Goal: Task Accomplishment & Management: Use online tool/utility

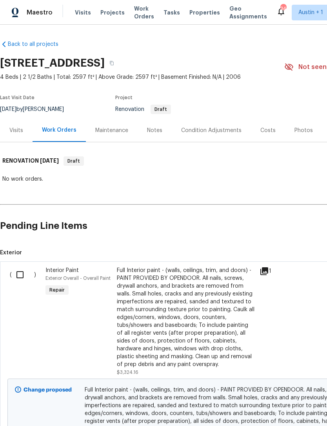
click at [21, 269] on input "checkbox" at bounding box center [23, 275] width 22 height 16
checkbox input "true"
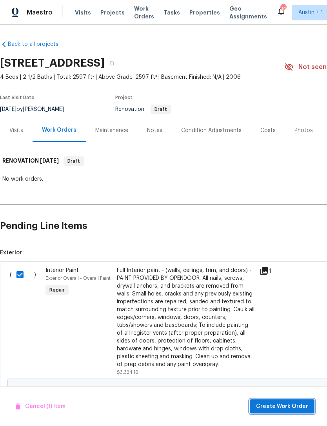
click at [298, 407] on span "Create Work Order" at bounding box center [282, 407] width 52 height 10
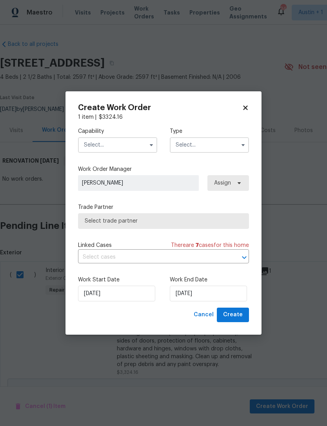
click at [93, 147] on input "text" at bounding box center [117, 145] width 79 height 16
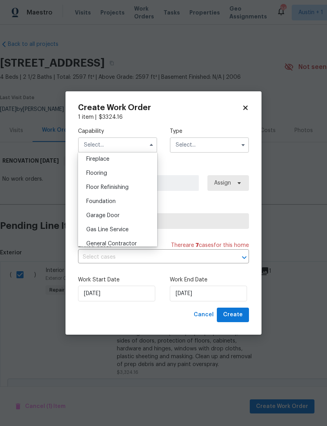
scroll to position [307, 0]
click at [94, 229] on span "General Contractor" at bounding box center [111, 229] width 51 height 5
type input "General Contractor"
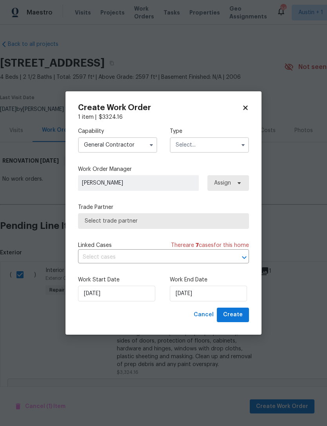
click at [231, 145] on input "text" at bounding box center [209, 145] width 79 height 16
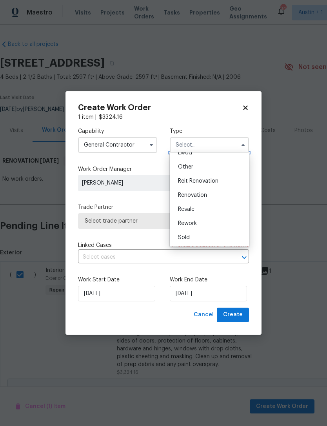
scroll to position [93, 0]
click at [234, 196] on div "Renovation" at bounding box center [209, 195] width 75 height 14
type input "Renovation"
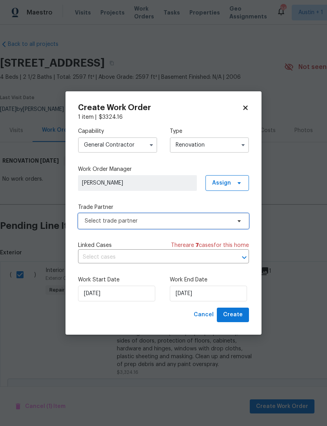
click at [233, 219] on span "Select trade partner" at bounding box center [163, 221] width 171 height 16
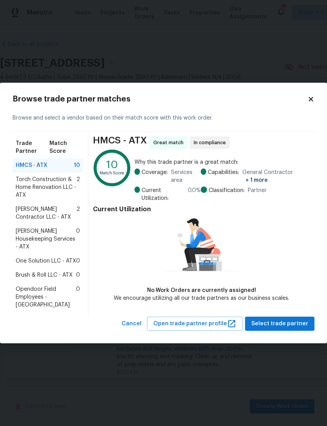
click at [24, 257] on span "One Solution LLC - ATX" at bounding box center [46, 261] width 60 height 8
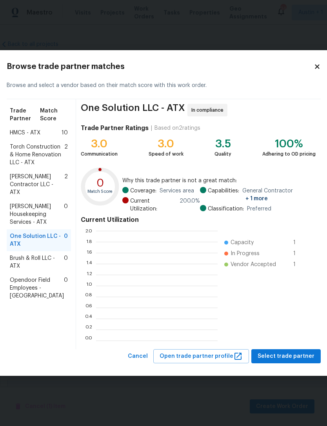
scroll to position [1, 1]
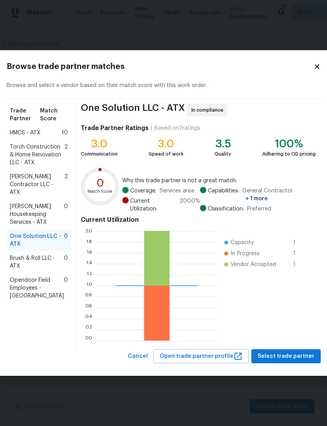
click at [26, 270] on span "Brush & Roll LLC - ATX" at bounding box center [37, 262] width 54 height 16
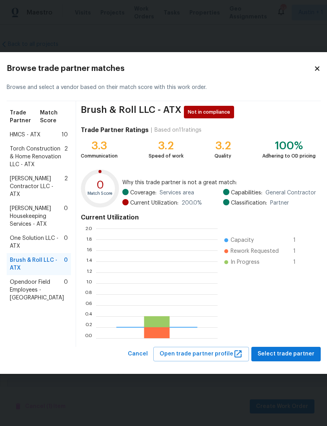
scroll to position [110, 122]
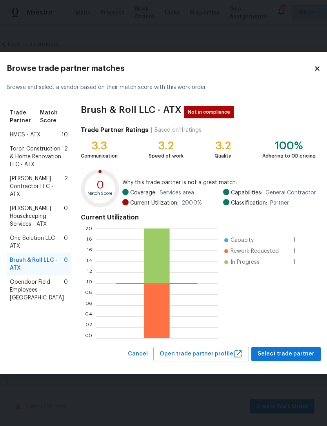
click at [27, 250] on span "One Solution LLC - ATX" at bounding box center [37, 242] width 54 height 16
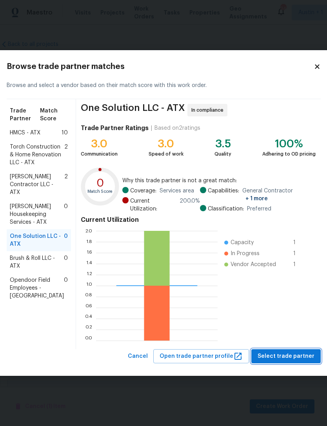
click at [300, 356] on span "Select trade partner" at bounding box center [286, 357] width 57 height 10
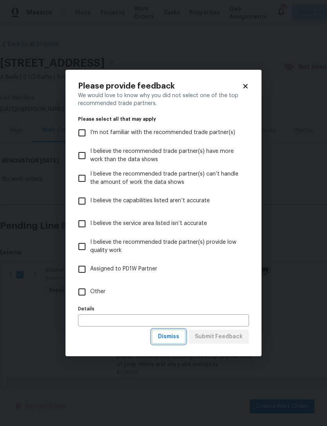
click at [176, 336] on span "Dismiss" at bounding box center [168, 337] width 21 height 10
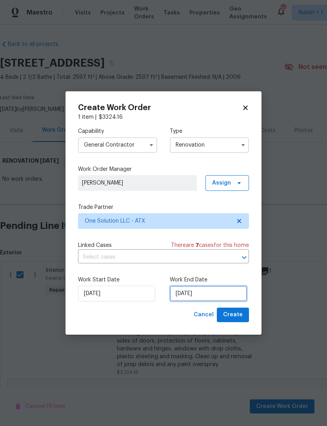
click at [222, 292] on input "[DATE]" at bounding box center [208, 294] width 77 height 16
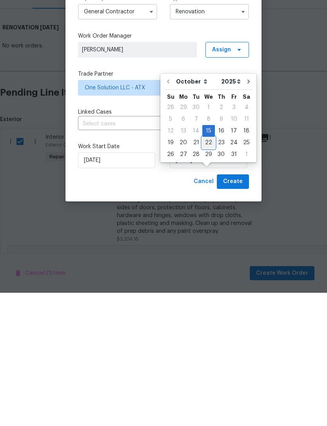
click at [211, 271] on div "22" at bounding box center [208, 276] width 13 height 11
type input "[DATE]"
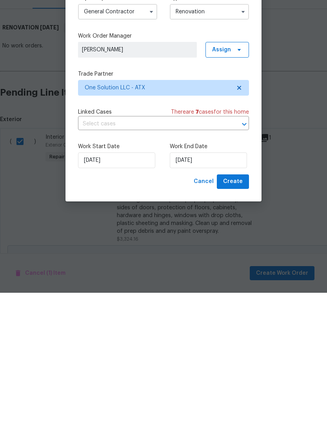
scroll to position [25, 0]
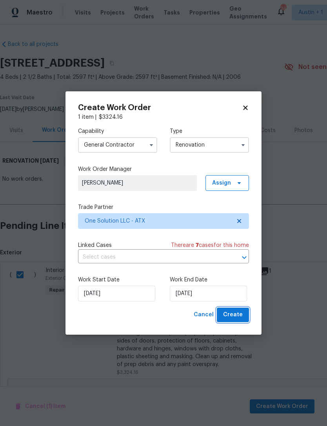
click at [240, 313] on span "Create" at bounding box center [233, 315] width 20 height 10
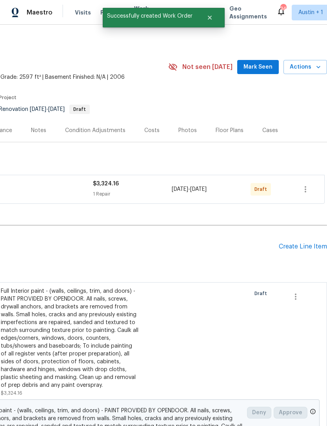
scroll to position [0, 116]
click at [307, 180] on button "button" at bounding box center [305, 189] width 19 height 19
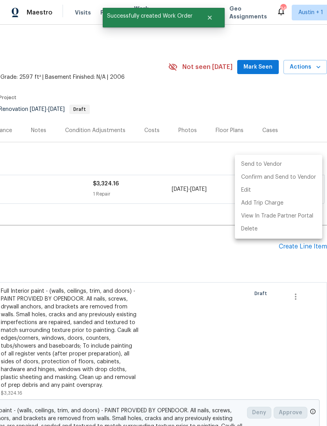
click at [303, 136] on div at bounding box center [163, 213] width 327 height 426
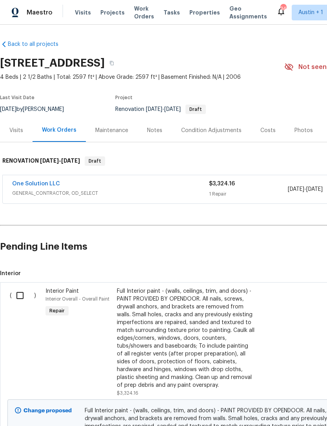
scroll to position [0, 0]
click at [21, 127] on div "Visits" at bounding box center [16, 131] width 14 height 8
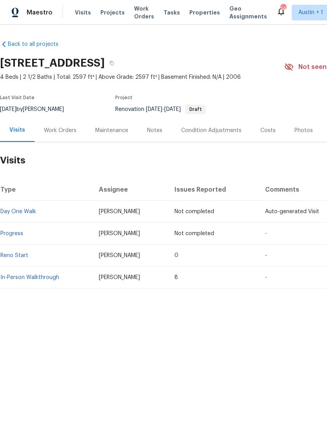
click at [79, 10] on span "Visits" at bounding box center [83, 13] width 16 height 8
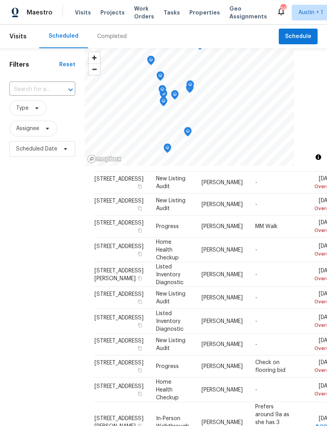
scroll to position [23, 0]
click at [28, 130] on span "Assignee" at bounding box center [27, 129] width 23 height 8
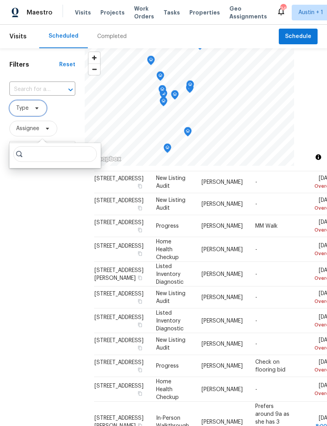
click at [23, 107] on span "Type" at bounding box center [22, 108] width 13 height 8
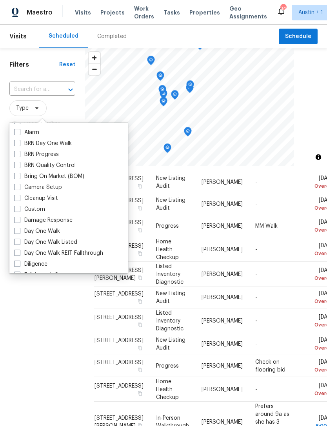
scroll to position [42, 0]
click at [19, 229] on span at bounding box center [17, 230] width 6 height 6
click at [19, 229] on input "Day One Walk" at bounding box center [16, 229] width 5 height 5
checkbox input "true"
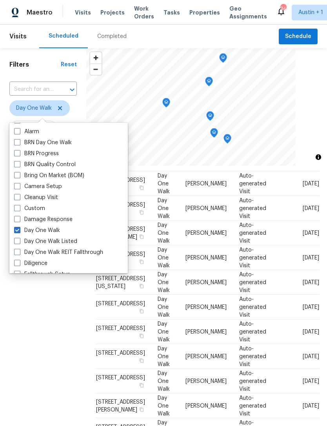
click at [28, 309] on div "Filters Reset ​ Day One Walk Assignee Scheduled Date" at bounding box center [43, 277] width 86 height 459
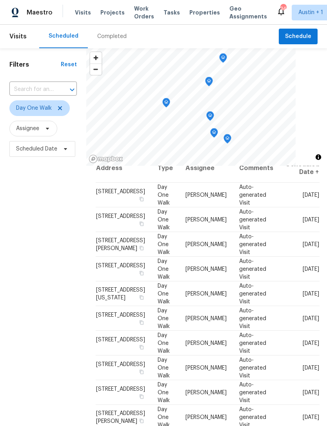
scroll to position [3, 0]
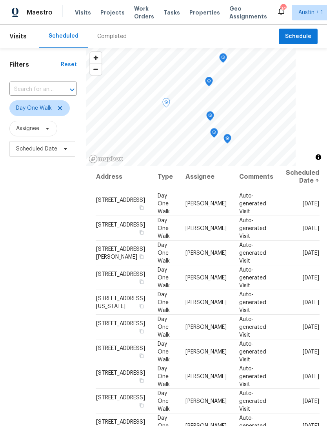
click at [0, 0] on icon at bounding box center [0, 0] width 0 height 0
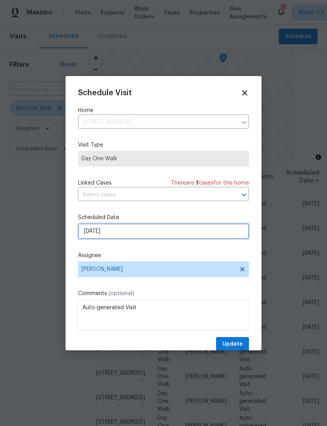
click at [200, 233] on input "[DATE]" at bounding box center [163, 232] width 171 height 16
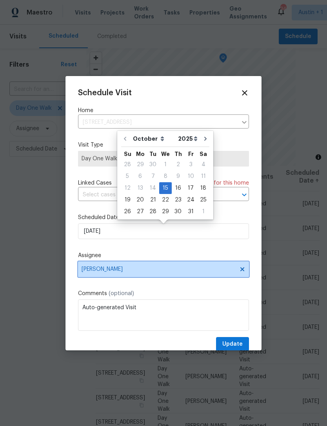
click at [194, 267] on span "Nelson Figueroa" at bounding box center [163, 270] width 171 height 16
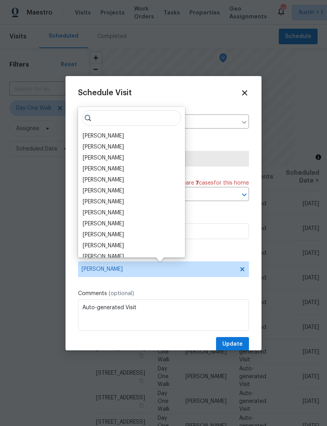
click at [133, 136] on div "[PERSON_NAME]" at bounding box center [131, 136] width 102 height 11
click at [130, 135] on div "[PERSON_NAME]" at bounding box center [131, 136] width 102 height 11
click at [113, 134] on div "[PERSON_NAME]" at bounding box center [103, 136] width 41 height 8
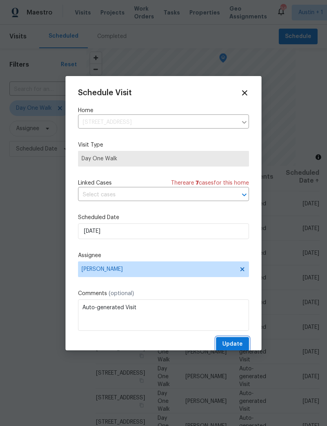
click at [239, 344] on span "Update" at bounding box center [232, 345] width 20 height 10
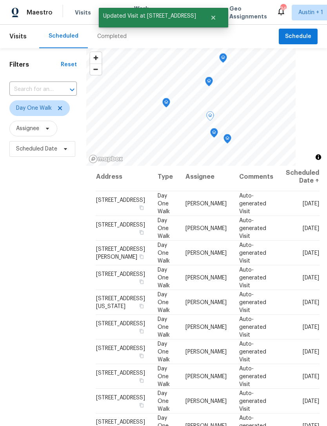
click at [0, 0] on icon at bounding box center [0, 0] width 0 height 0
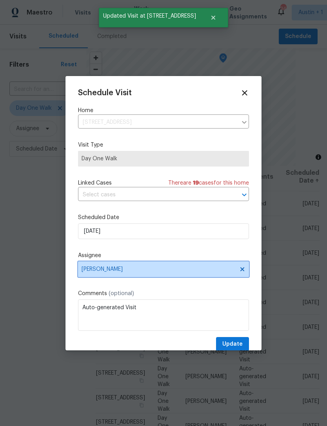
click at [189, 273] on span "[PERSON_NAME]" at bounding box center [159, 269] width 154 height 6
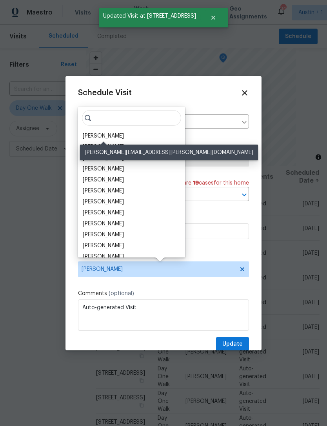
click at [123, 133] on div "Nelson Figueroa" at bounding box center [103, 136] width 41 height 8
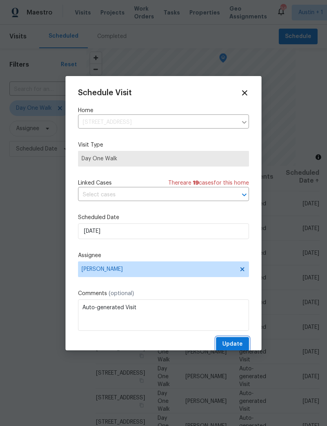
click at [240, 341] on span "Update" at bounding box center [232, 345] width 20 height 10
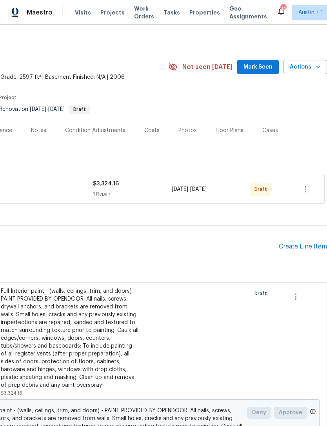
scroll to position [0, 116]
click at [307, 189] on icon "button" at bounding box center [305, 189] width 9 height 9
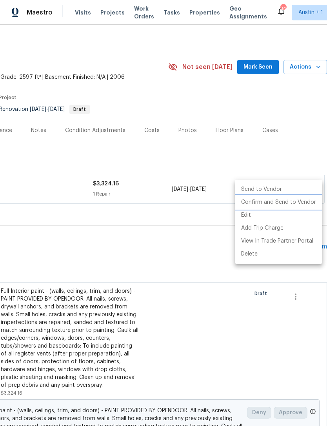
click at [300, 200] on li "Confirm and Send to Vendor" at bounding box center [278, 202] width 87 height 13
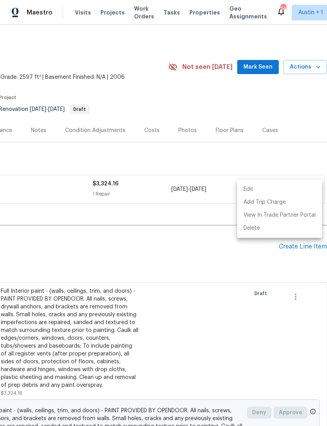
click at [302, 99] on div at bounding box center [163, 213] width 327 height 426
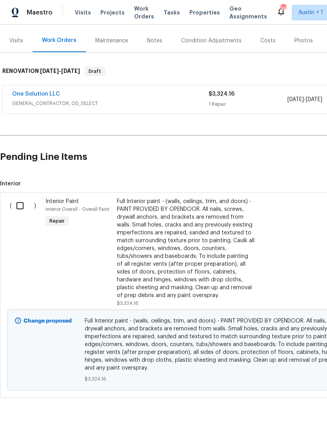
scroll to position [90, 0]
click at [33, 94] on link "One Solution LLC" at bounding box center [36, 93] width 48 height 5
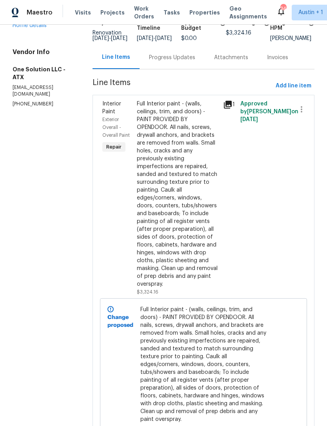
scroll to position [23, 0]
